Goal: Task Accomplishment & Management: Manage account settings

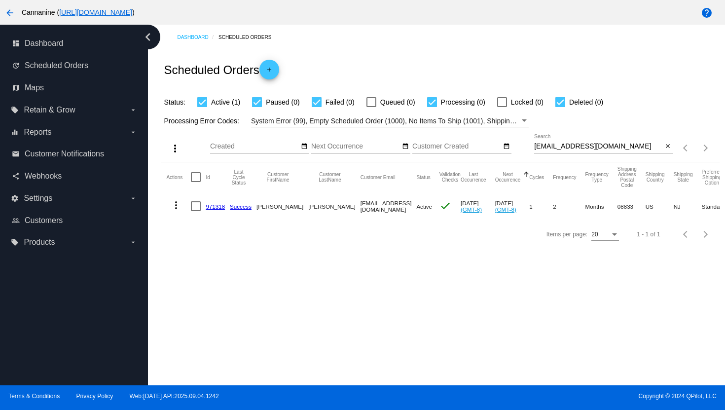
click at [175, 209] on mat-icon "more_vert" at bounding box center [176, 205] width 12 height 12
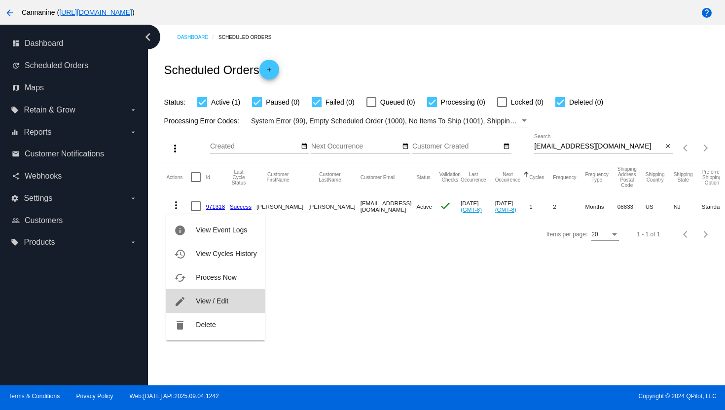
click at [196, 299] on span "View / Edit" at bounding box center [212, 301] width 33 height 8
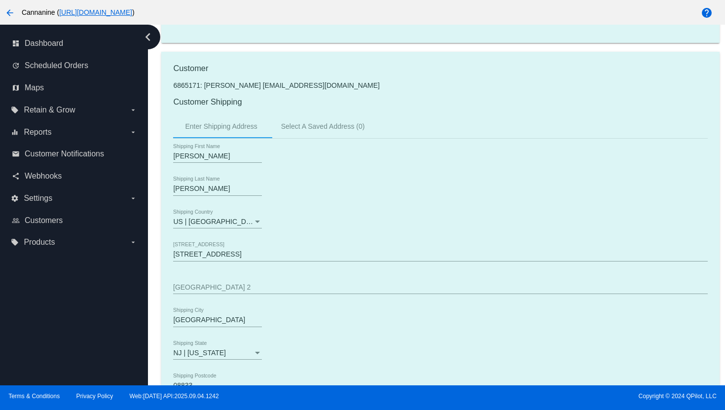
scroll to position [193, 0]
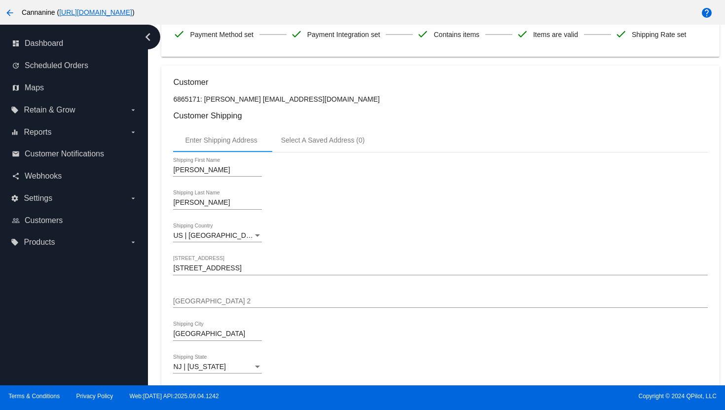
click at [14, 17] on mat-icon "arrow_back" at bounding box center [10, 13] width 12 height 12
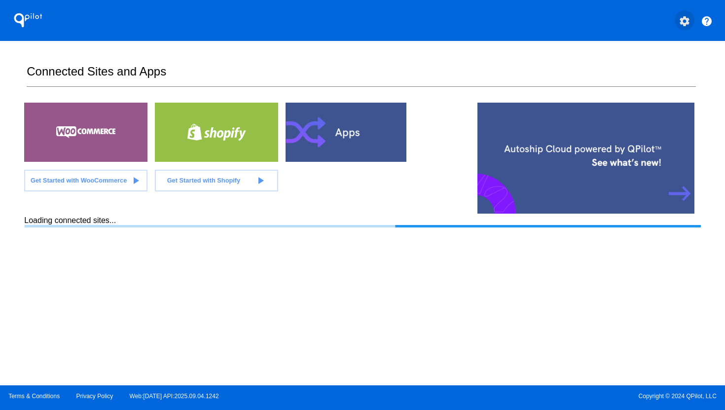
click at [691, 21] on button "settings" at bounding box center [685, 20] width 20 height 20
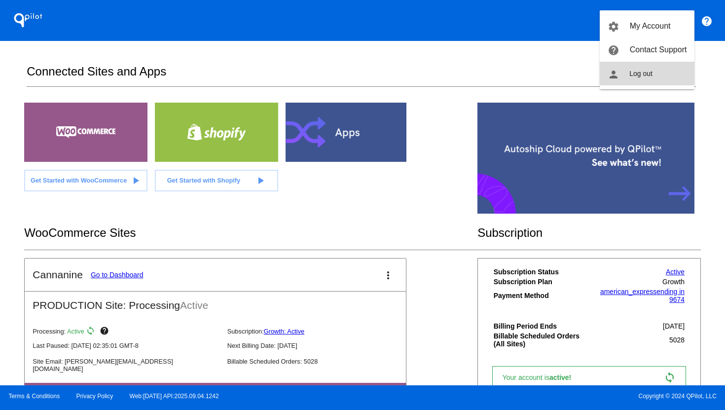
click at [677, 80] on button "person Log out" at bounding box center [647, 74] width 95 height 24
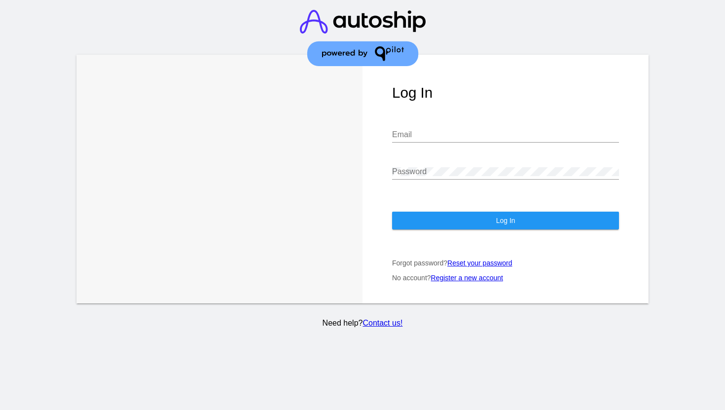
click at [423, 139] on input "Email" at bounding box center [505, 134] width 227 height 9
type input "[EMAIL_ADDRESS][DOMAIN_NAME]"
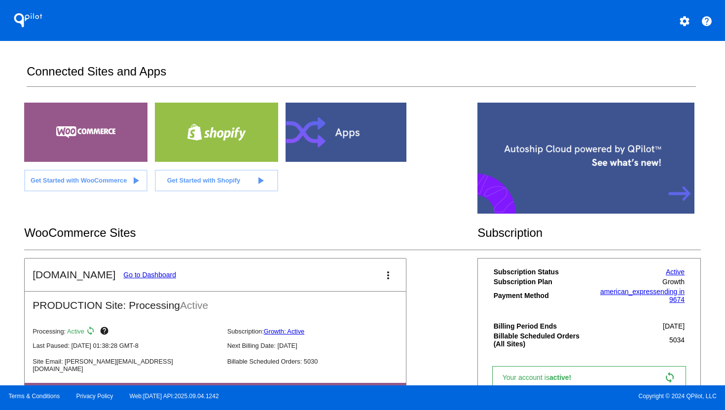
click at [136, 274] on link "Go to Dashboard" at bounding box center [149, 275] width 53 height 8
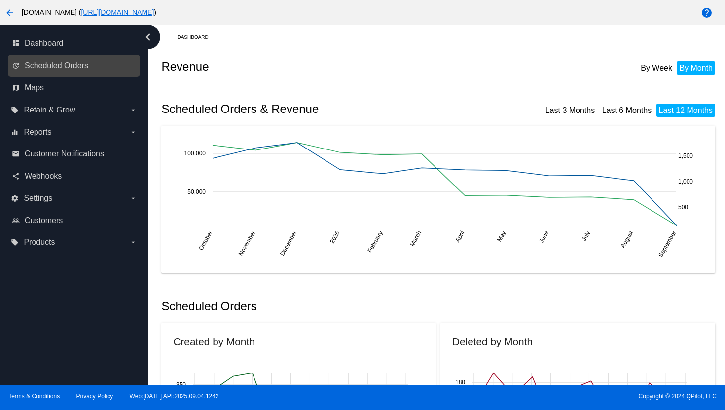
click at [67, 71] on link "update Scheduled Orders" at bounding box center [74, 66] width 125 height 16
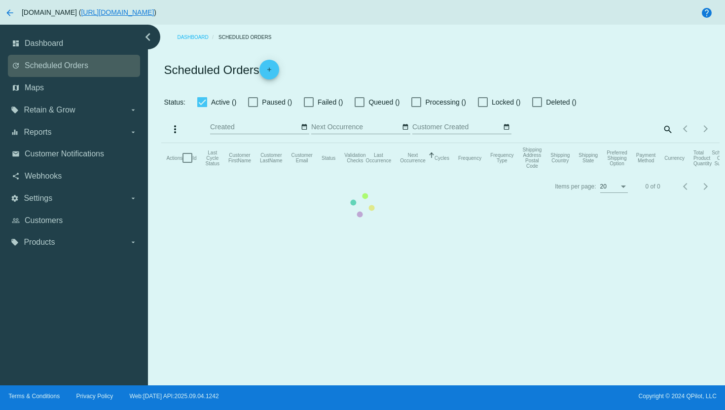
checkbox input "true"
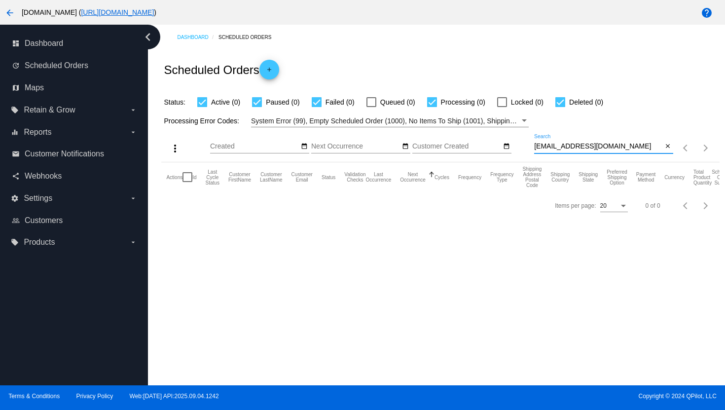
click at [563, 147] on input "[EMAIL_ADDRESS][DOMAIN_NAME]" at bounding box center [598, 147] width 129 height 8
paste input "[EMAIL_ADDRESS]"
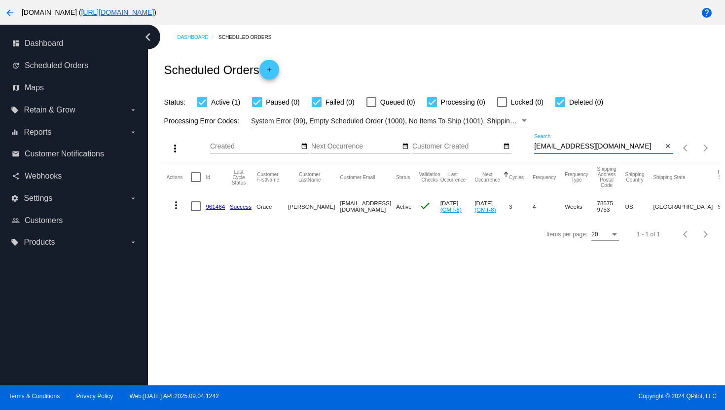
type input "[EMAIL_ADDRESS][DOMAIN_NAME]"
click at [175, 206] on mat-icon "more_vert" at bounding box center [176, 205] width 12 height 12
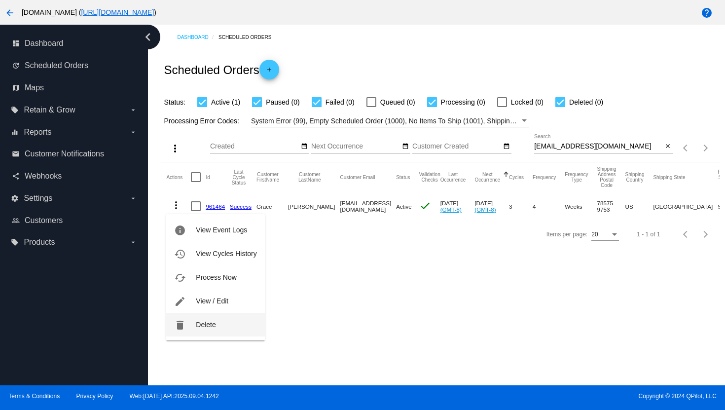
click at [199, 321] on span "Delete" at bounding box center [206, 325] width 20 height 8
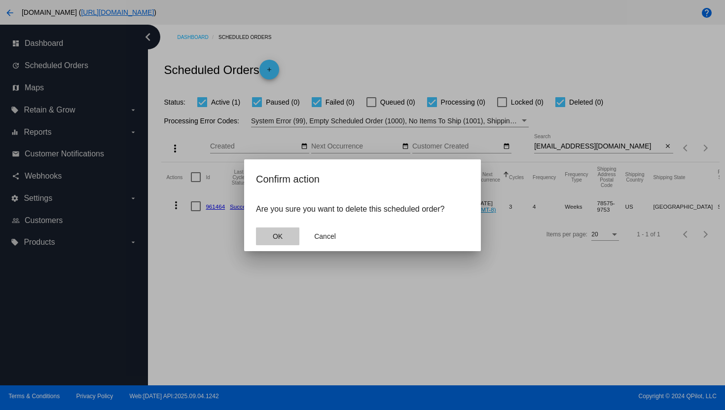
click at [284, 228] on button "OK" at bounding box center [277, 236] width 43 height 18
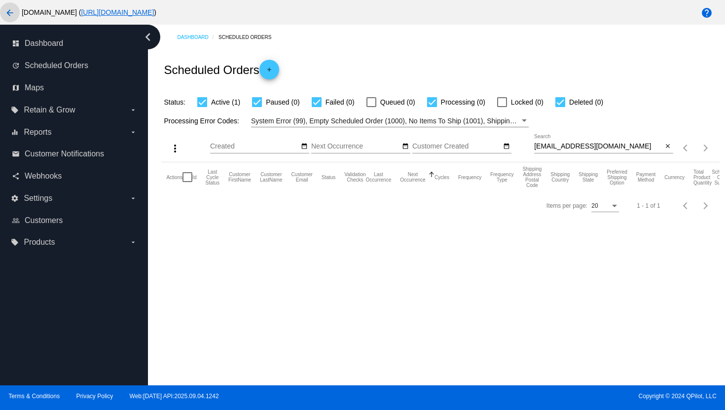
click at [7, 13] on mat-icon "arrow_back" at bounding box center [10, 13] width 12 height 12
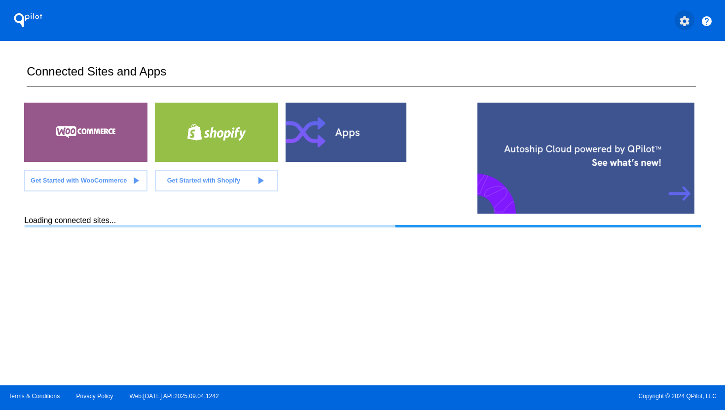
click at [687, 24] on mat-icon "settings" at bounding box center [685, 21] width 12 height 12
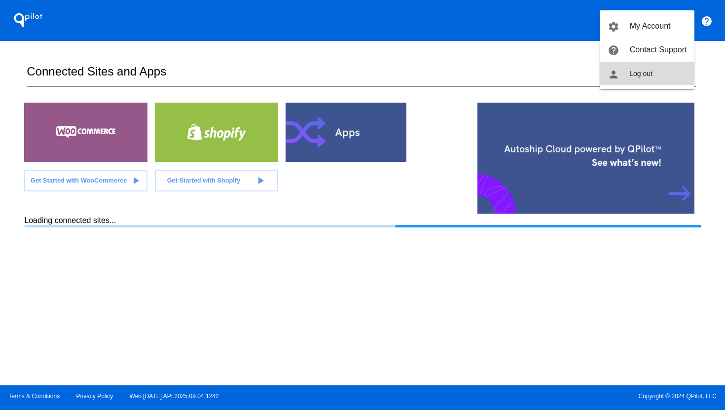
click at [616, 71] on mat-icon "person" at bounding box center [614, 75] width 12 height 12
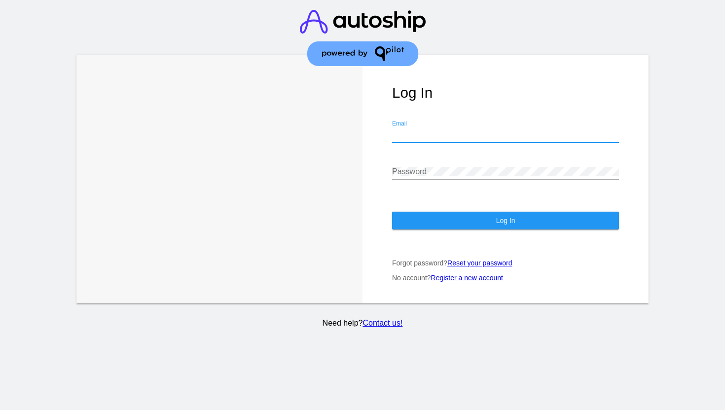
click at [457, 135] on input "Email" at bounding box center [505, 134] width 227 height 9
type input "[PERSON_NAME][EMAIL_ADDRESS][DOMAIN_NAME]"
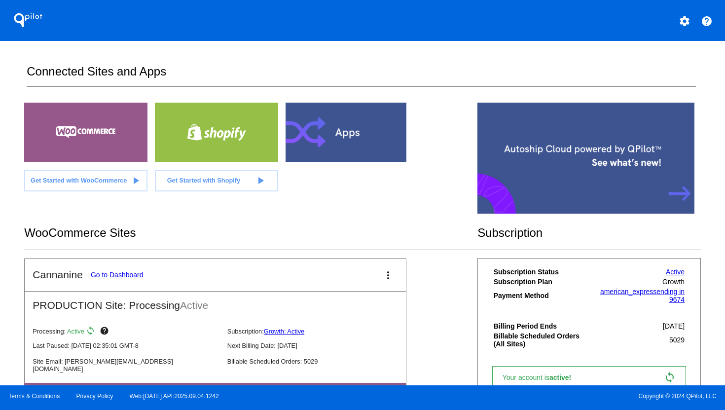
click at [120, 275] on link "Go to Dashboard" at bounding box center [117, 275] width 53 height 8
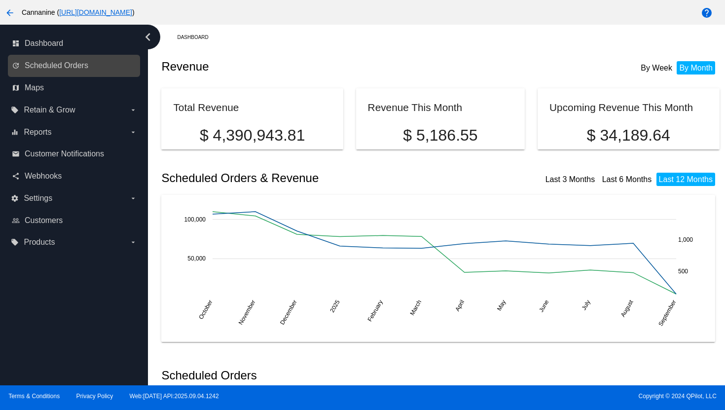
click at [86, 72] on link "update Scheduled Orders" at bounding box center [74, 66] width 125 height 16
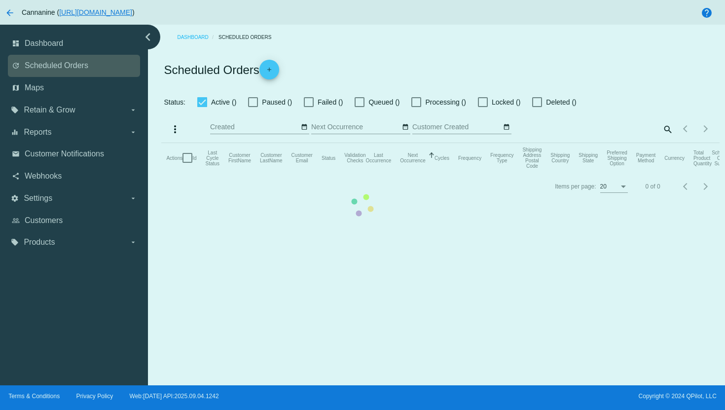
checkbox input "true"
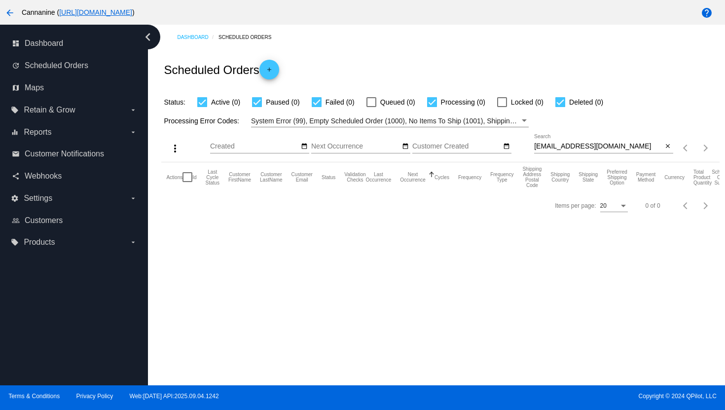
click at [560, 140] on div "[EMAIL_ADDRESS][DOMAIN_NAME] Search" at bounding box center [598, 143] width 129 height 19
click at [560, 141] on div "[EMAIL_ADDRESS][DOMAIN_NAME] Search" at bounding box center [598, 143] width 129 height 19
click at [561, 141] on div "[EMAIL_ADDRESS][DOMAIN_NAME] Search" at bounding box center [598, 143] width 129 height 19
click at [566, 145] on input "[EMAIL_ADDRESS][DOMAIN_NAME]" at bounding box center [598, 147] width 129 height 8
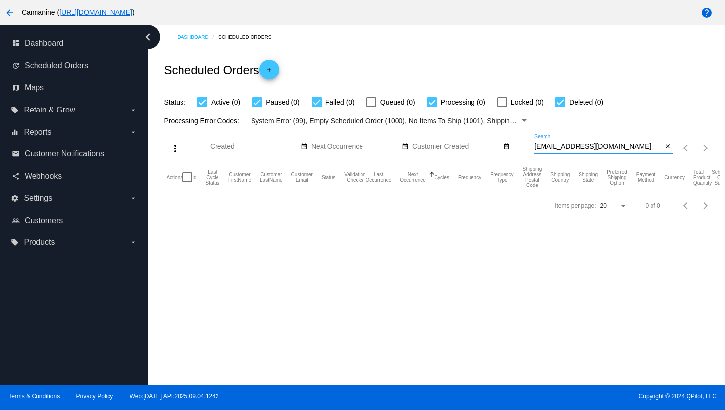
click at [566, 145] on input "[EMAIL_ADDRESS][DOMAIN_NAME]" at bounding box center [598, 147] width 129 height 8
paste input "[EMAIL_ADDRESS]"
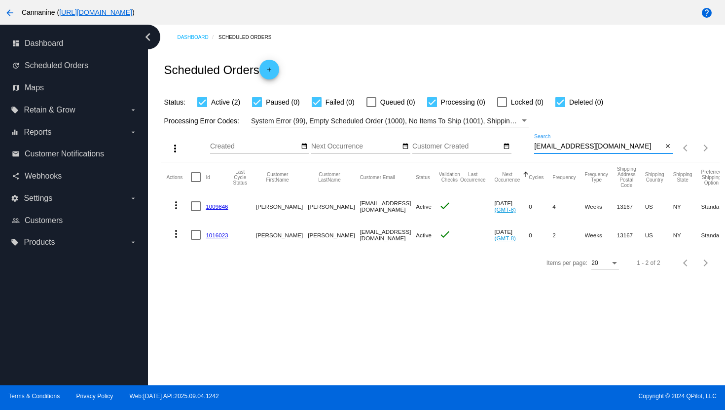
click at [178, 238] on mat-icon "more_vert" at bounding box center [176, 234] width 12 height 12
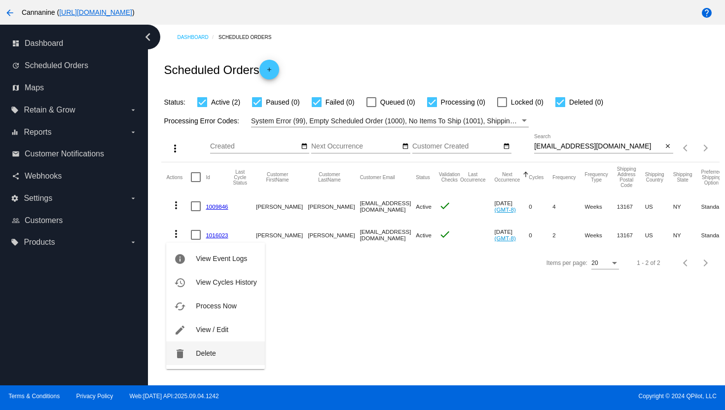
click at [199, 353] on span "Delete" at bounding box center [206, 353] width 20 height 8
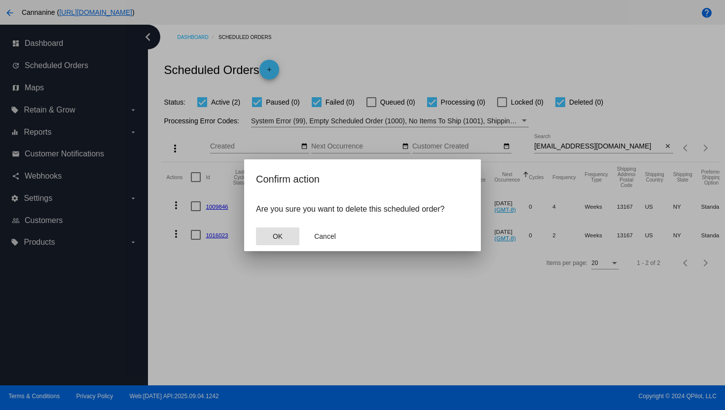
click at [269, 235] on button "OK" at bounding box center [277, 236] width 43 height 18
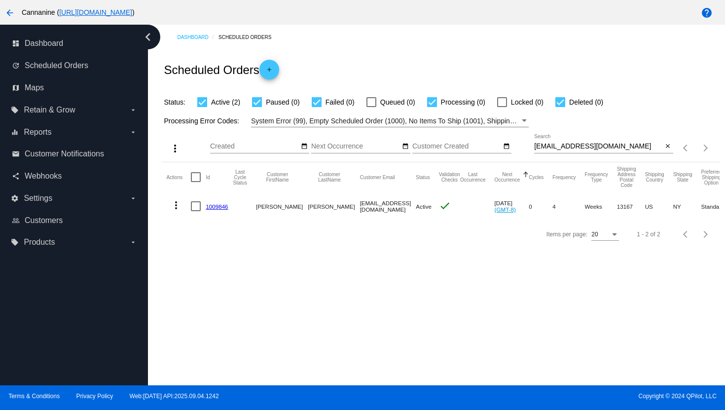
click at [555, 141] on div "[EMAIL_ADDRESS][DOMAIN_NAME] Search" at bounding box center [598, 143] width 129 height 19
click at [567, 149] on input "[EMAIL_ADDRESS][DOMAIN_NAME]" at bounding box center [598, 147] width 129 height 8
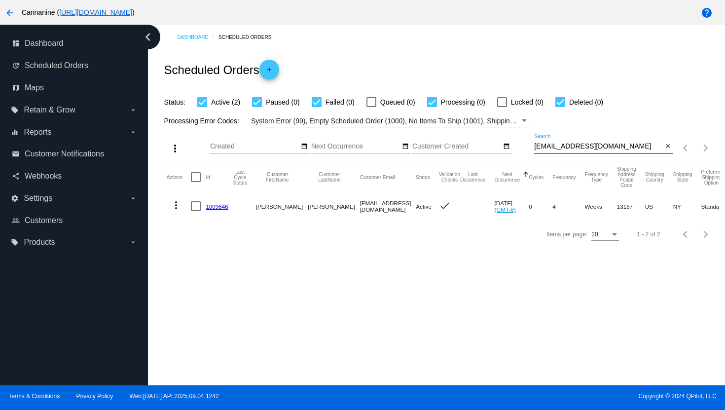
click at [567, 149] on input "[EMAIL_ADDRESS][DOMAIN_NAME]" at bounding box center [598, 147] width 129 height 8
paste input "jstoufer@me"
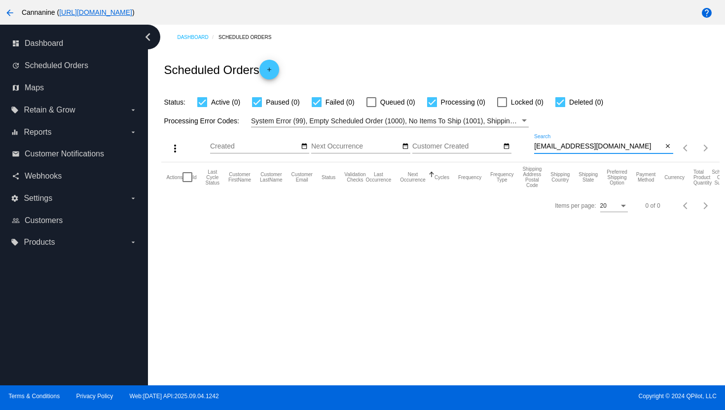
click at [562, 149] on input "[EMAIL_ADDRESS][DOMAIN_NAME]" at bounding box center [598, 147] width 129 height 8
paste input "ac"
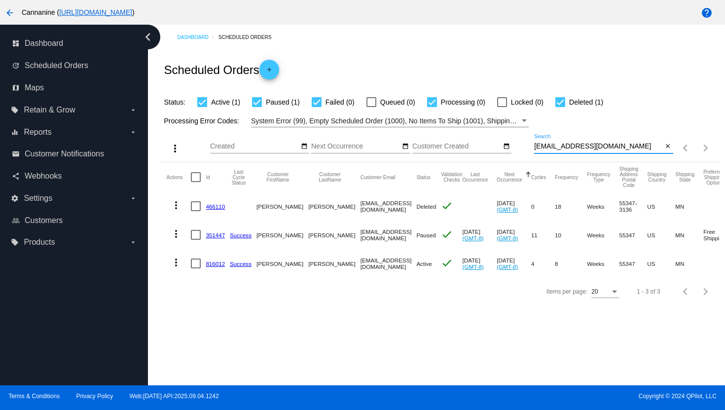
type input "[EMAIL_ADDRESS][DOMAIN_NAME]"
click at [178, 264] on mat-icon "more_vert" at bounding box center [176, 263] width 12 height 12
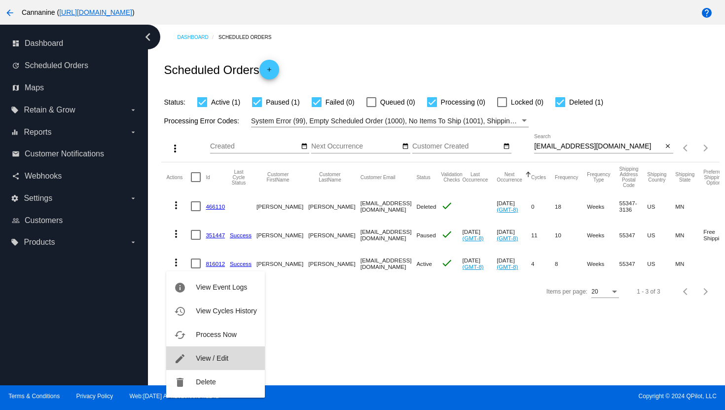
click at [208, 363] on button "edit View / Edit" at bounding box center [215, 358] width 98 height 24
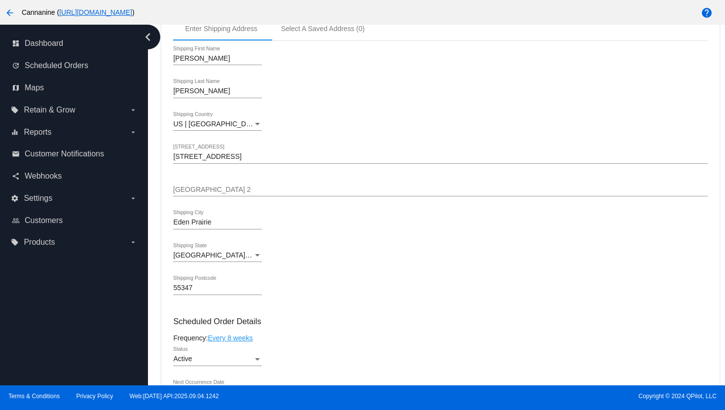
scroll to position [399, 0]
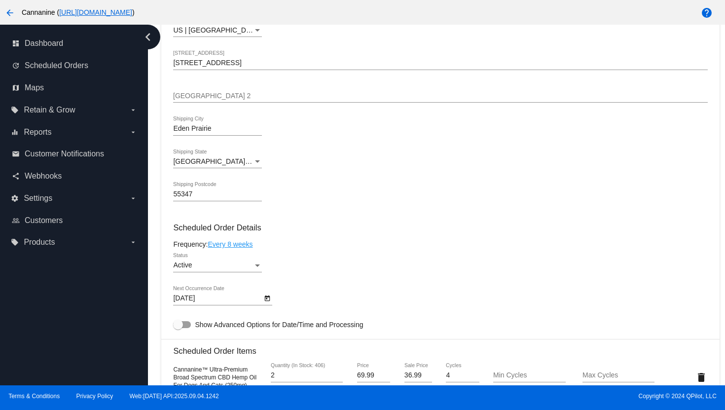
click at [212, 303] on body "arrow_back Cannanine ( [URL][DOMAIN_NAME] ) help dashboard Dashboard update Sch…" at bounding box center [362, 205] width 725 height 410
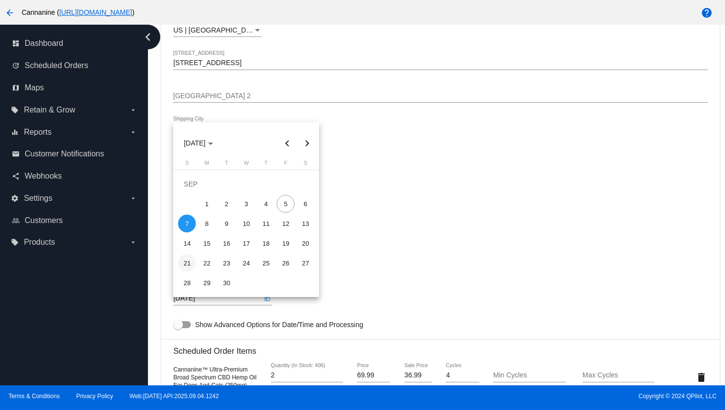
click at [190, 261] on div "21" at bounding box center [187, 263] width 18 height 18
type input "[DATE]"
click at [405, 272] on div at bounding box center [362, 205] width 725 height 410
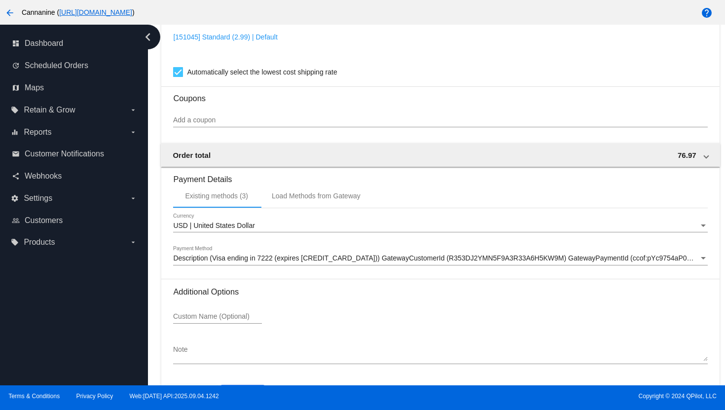
scroll to position [869, 0]
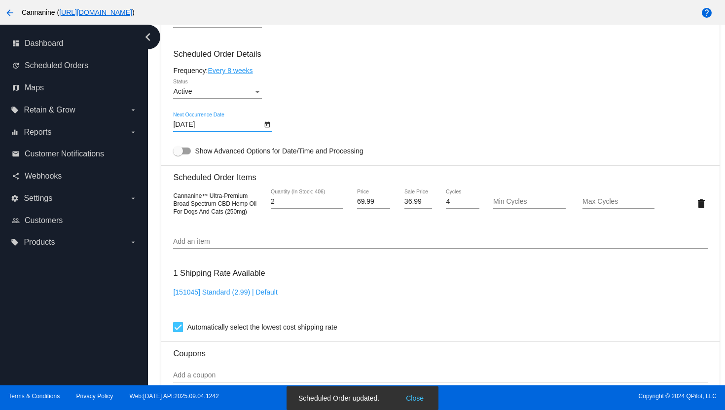
scroll to position [560, 0]
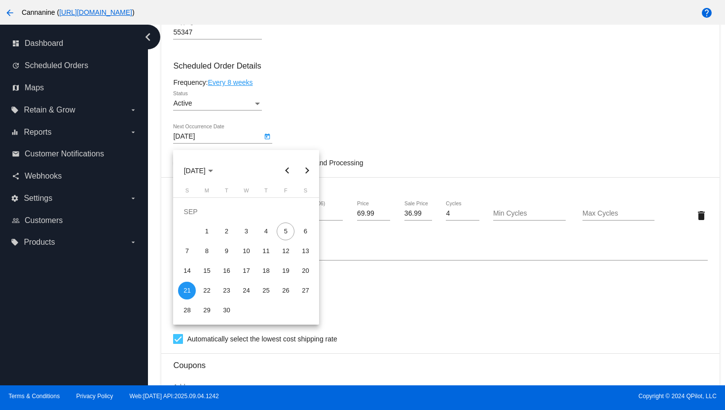
click at [248, 90] on div at bounding box center [362, 205] width 725 height 410
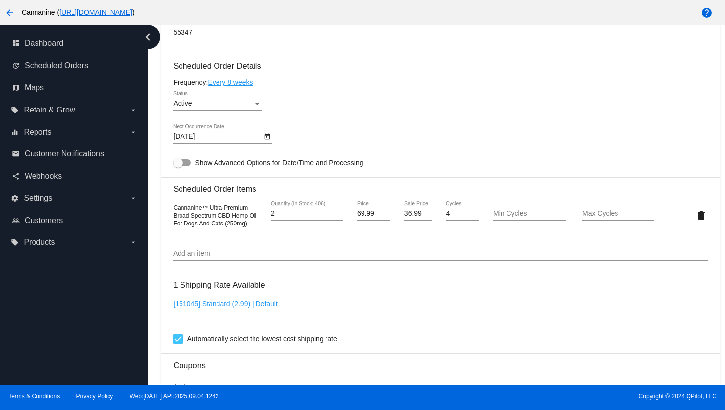
click at [248, 86] on link "Every 8 weeks" at bounding box center [230, 82] width 45 height 8
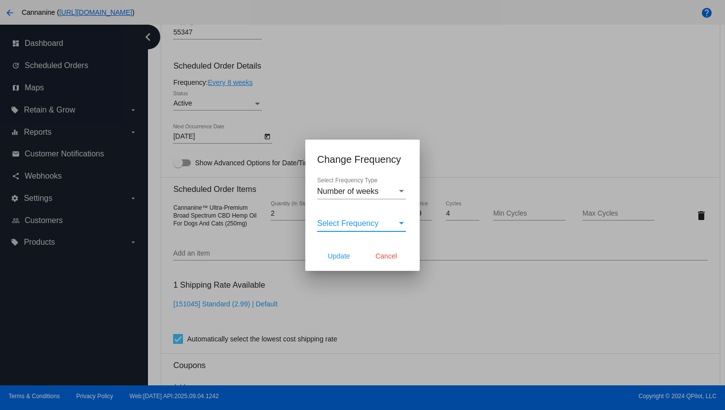
click at [346, 219] on span "Select Frequency" at bounding box center [348, 223] width 62 height 8
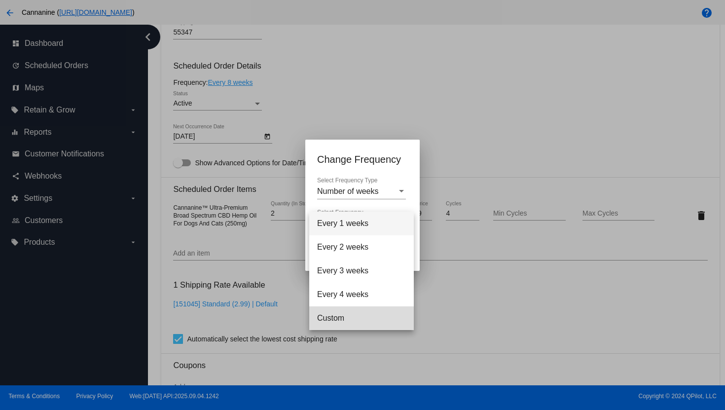
click at [359, 325] on span "Custom" at bounding box center [361, 318] width 89 height 24
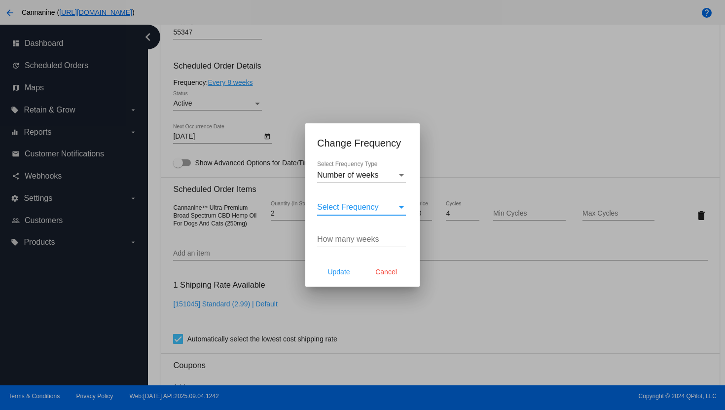
click at [337, 239] on input "How many weeks" at bounding box center [361, 239] width 89 height 9
type input "10"
click at [355, 272] on button "Update" at bounding box center [338, 272] width 43 height 18
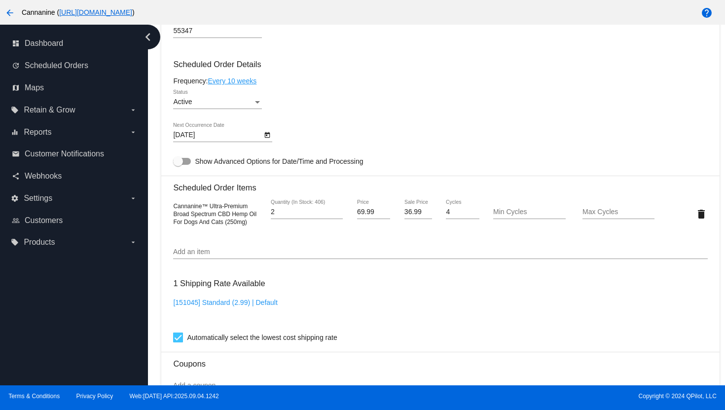
scroll to position [562, 0]
click at [266, 141] on icon "Open calendar" at bounding box center [267, 135] width 7 height 12
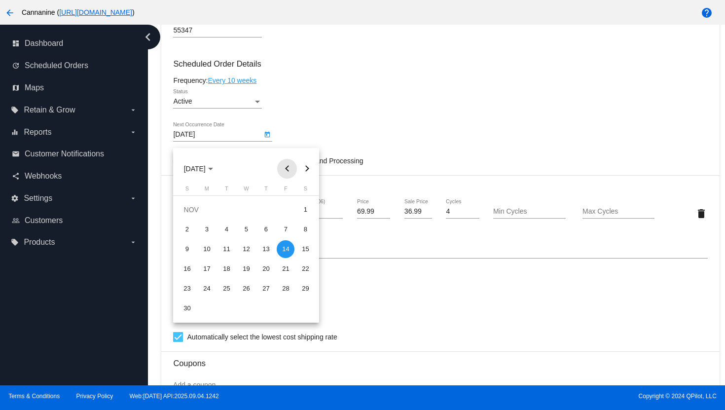
click at [286, 169] on button "Previous month" at bounding box center [287, 169] width 20 height 20
click at [184, 291] on div "21" at bounding box center [187, 289] width 18 height 18
type input "[DATE]"
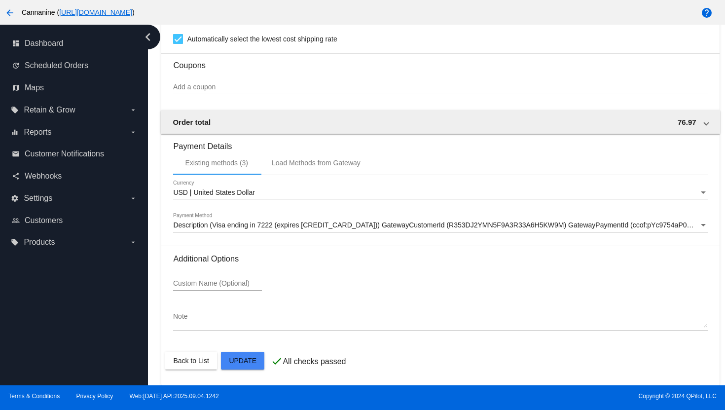
scroll to position [869, 0]
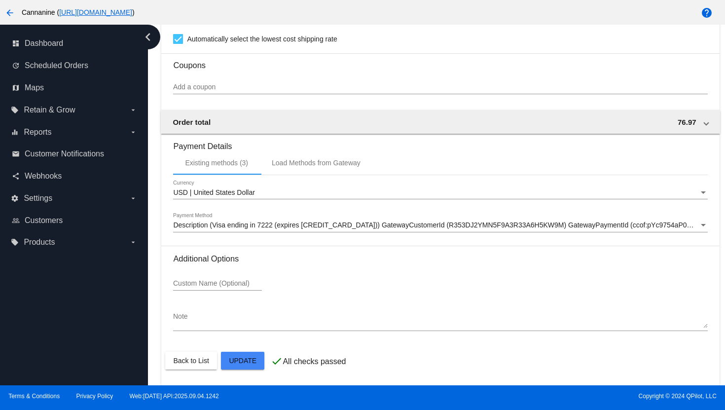
scroll to position [0, 0]
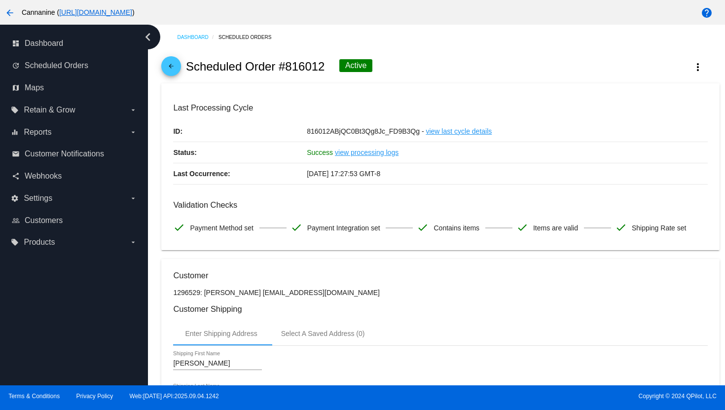
click at [174, 67] on mat-icon "arrow_back" at bounding box center [171, 69] width 12 height 12
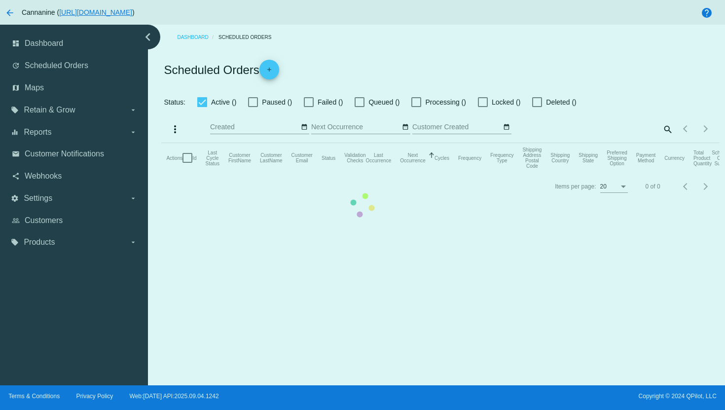
checkbox input "true"
